Goal: Information Seeking & Learning: Learn about a topic

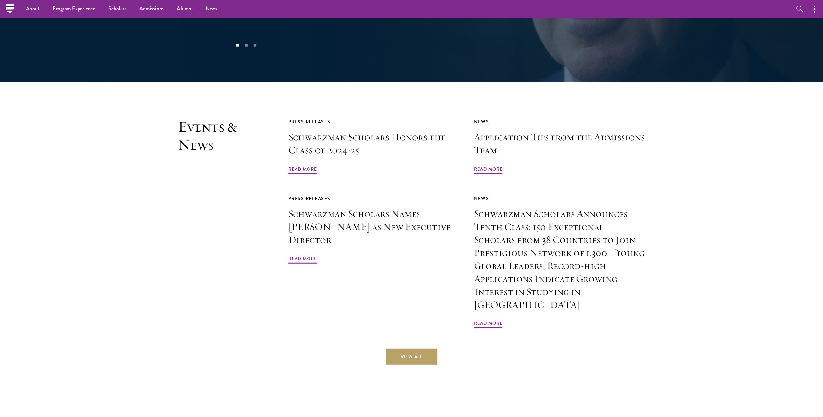
scroll to position [1607, 0]
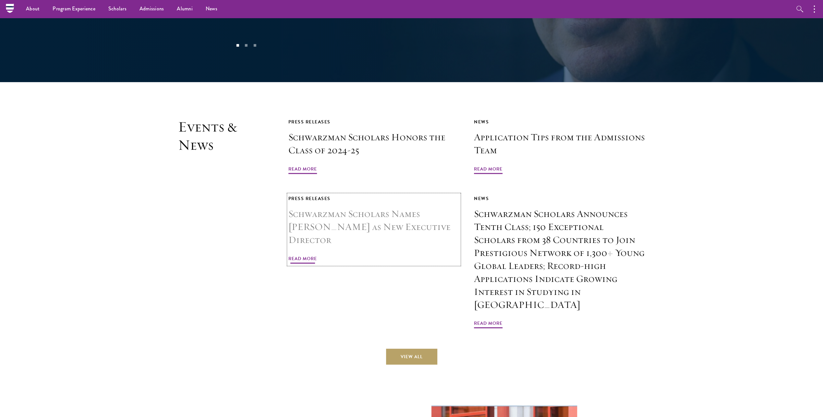
click at [304, 254] on span "Read More" at bounding box center [303, 259] width 29 height 10
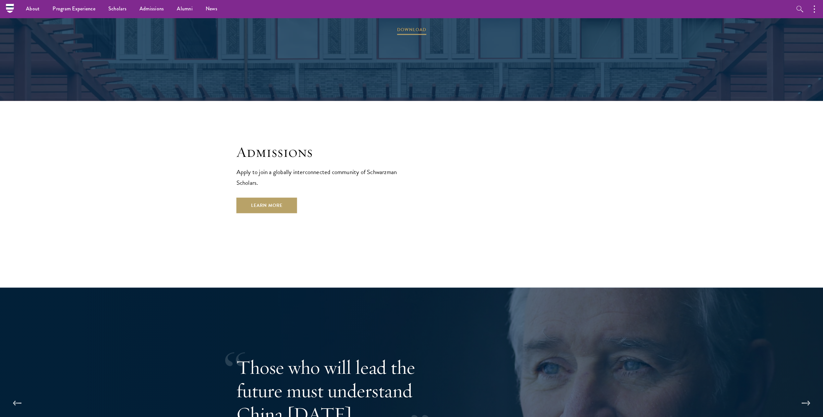
scroll to position [926, 0]
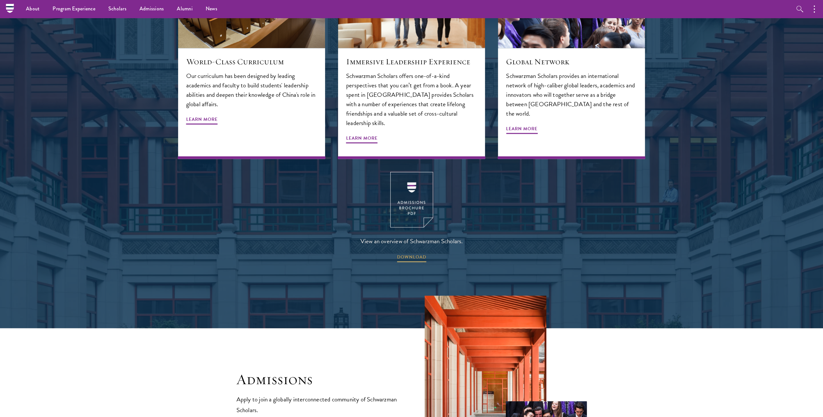
click at [15, 133] on div at bounding box center [411, 62] width 823 height 531
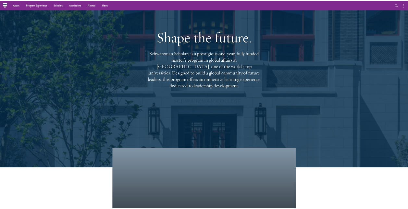
scroll to position [0, 0]
